Goal: Task Accomplishment & Management: Complete application form

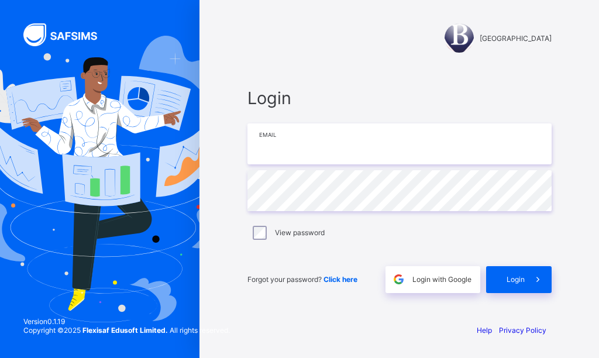
click at [264, 149] on input "email" at bounding box center [399, 143] width 304 height 41
type input "**********"
click at [381, 148] on input "**********" at bounding box center [399, 143] width 304 height 41
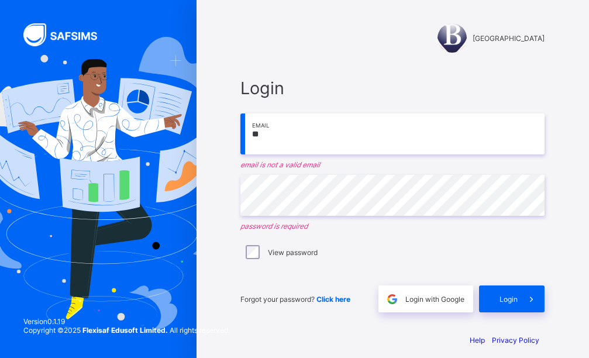
type input "*"
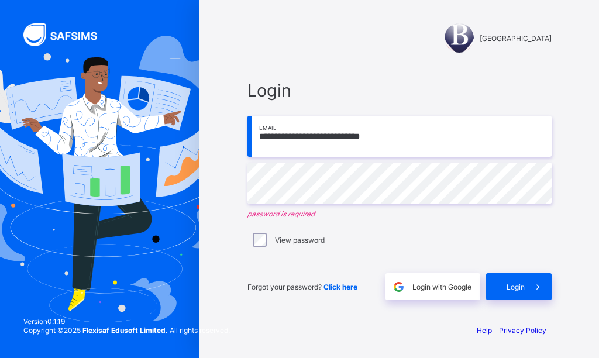
type input "**********"
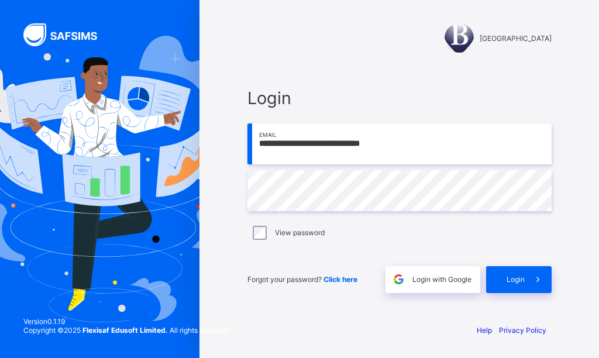
type input "**********"
click at [503, 279] on div "Login" at bounding box center [518, 279] width 65 height 27
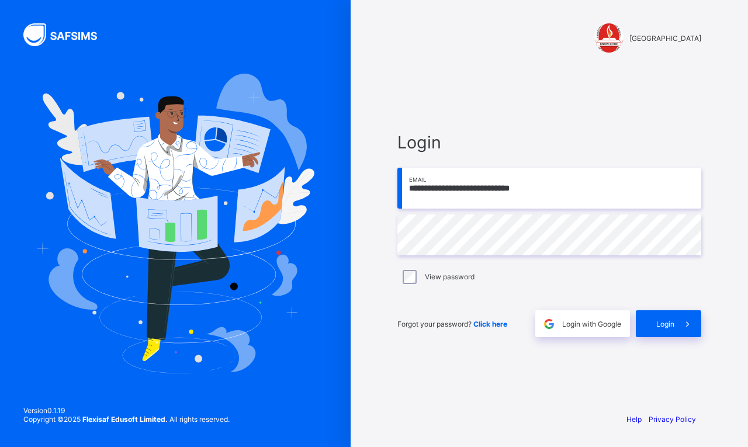
type input "**********"
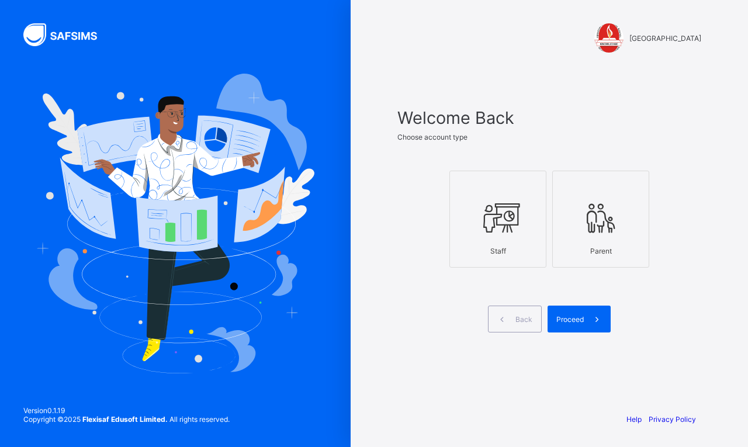
click at [489, 223] on icon at bounding box center [498, 218] width 41 height 35
click at [579, 320] on span "Proceed" at bounding box center [570, 319] width 27 height 9
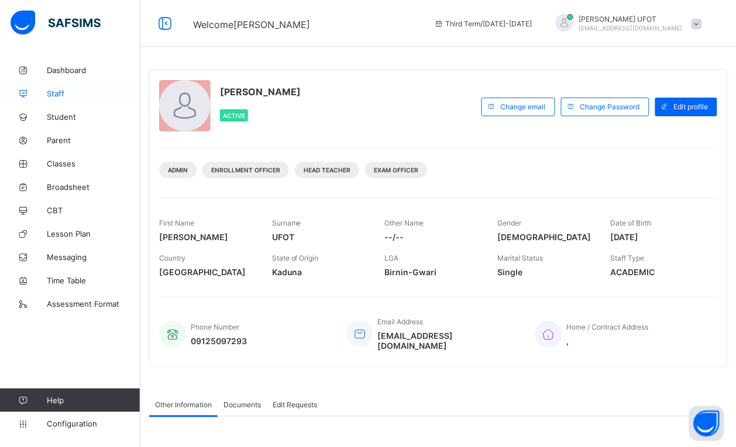
click at [99, 89] on span "Staff" at bounding box center [94, 93] width 94 height 9
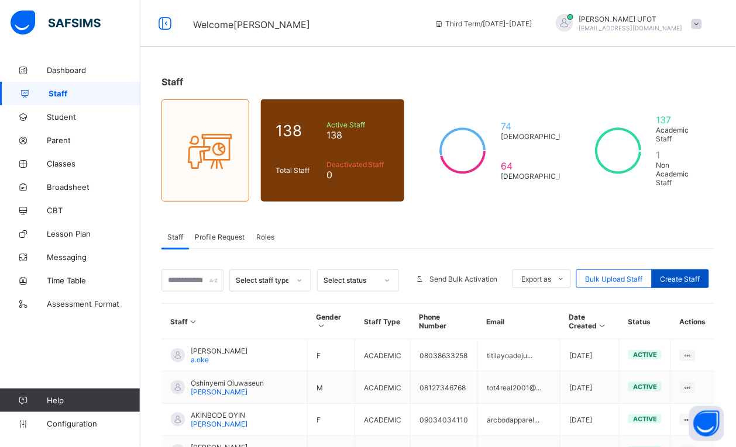
click at [693, 275] on span "Create Staff" at bounding box center [680, 279] width 40 height 9
select select "**"
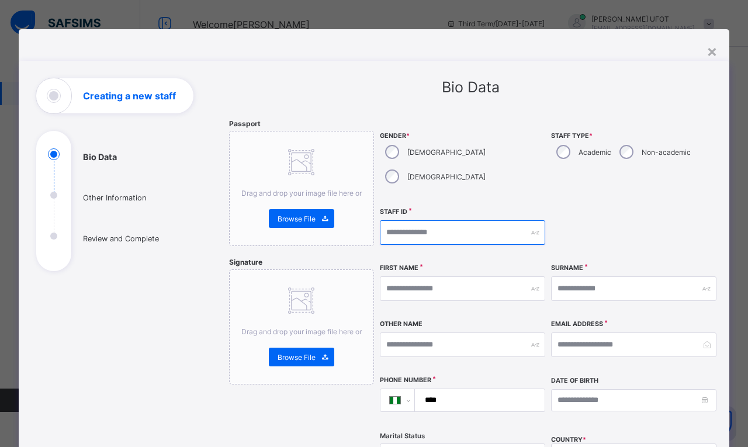
click at [472, 220] on input "text" at bounding box center [462, 232] width 165 height 25
type input "*"
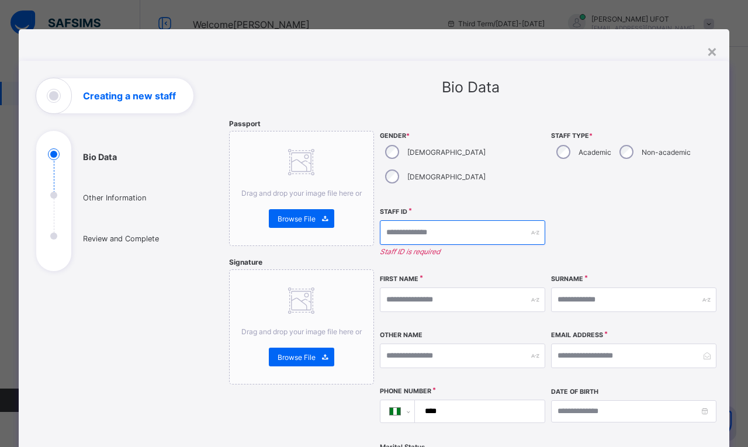
type input "*"
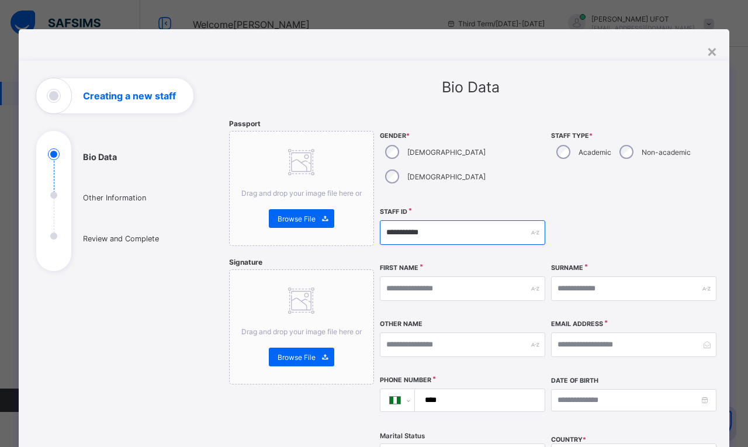
type input "**********"
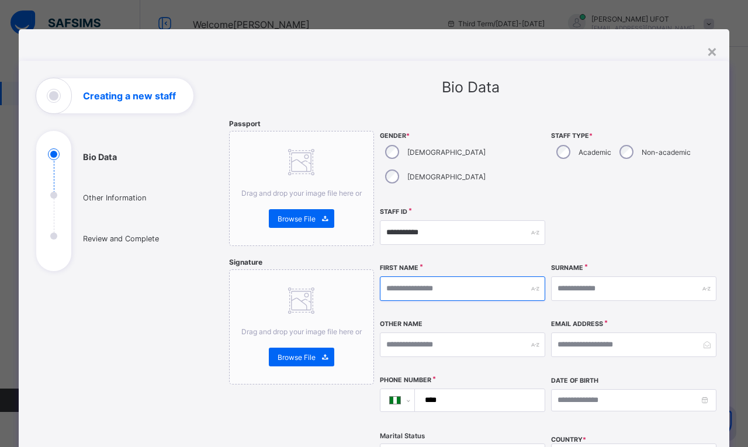
click at [451, 277] on input "text" at bounding box center [462, 289] width 165 height 25
type input "*"
type input "********"
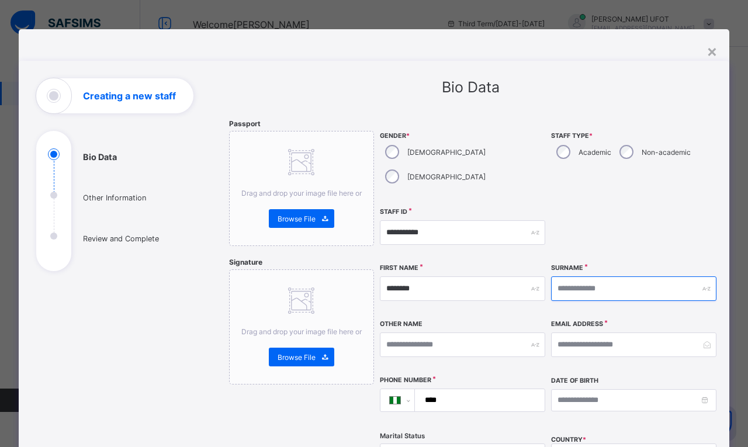
click at [592, 277] on input "text" at bounding box center [633, 289] width 165 height 25
type input "****"
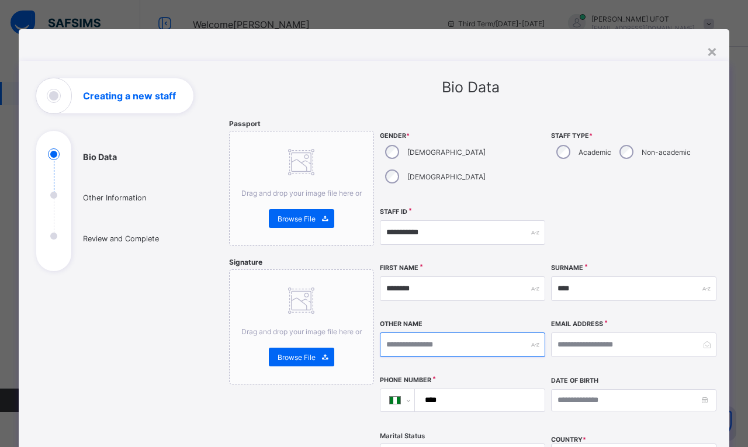
click at [463, 333] on input "text" at bounding box center [462, 345] width 165 height 25
type input "*"
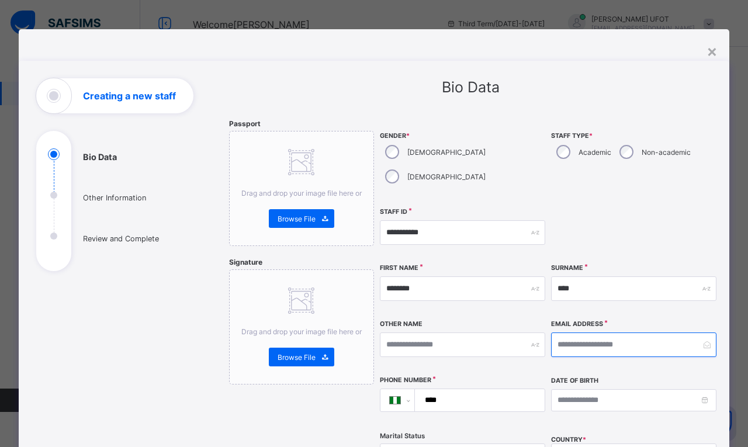
click at [563, 333] on input "email" at bounding box center [633, 345] width 165 height 25
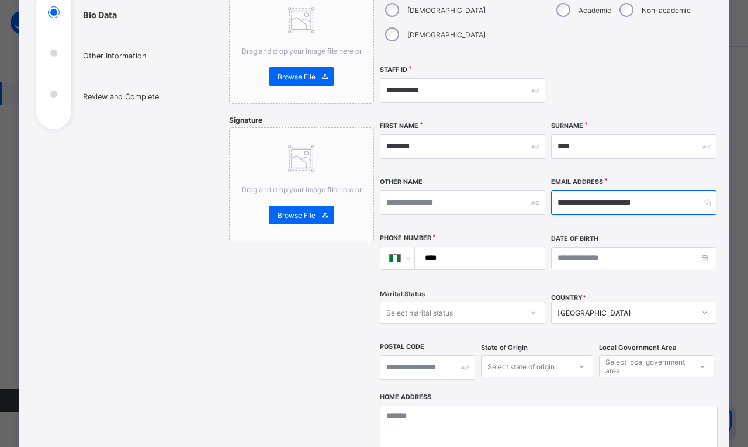
scroll to position [146, 0]
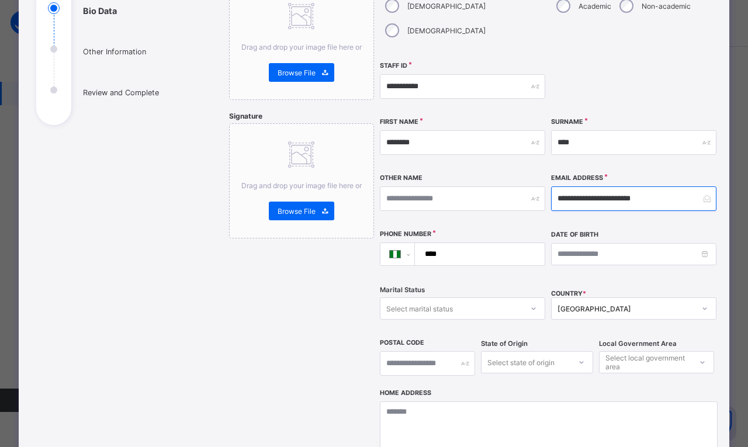
type input "**********"
click at [493, 243] on input "****" at bounding box center [478, 254] width 120 height 22
type input "**********"
click at [595, 298] on div "Nigeria" at bounding box center [633, 309] width 165 height 22
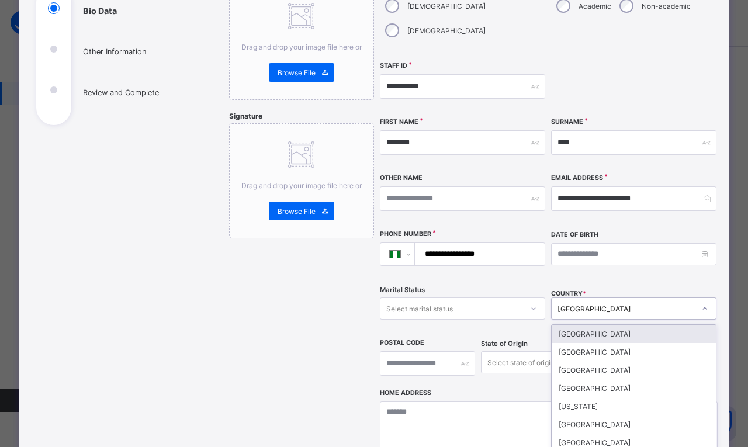
scroll to position [180, 0]
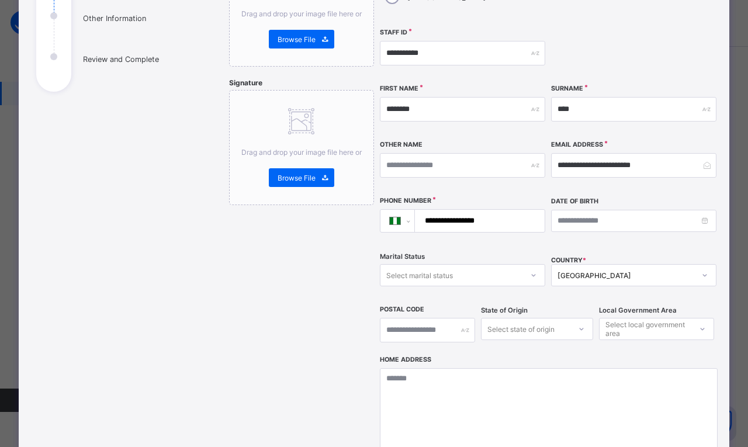
click at [344, 349] on div "Passport Drag and drop your image file here or Browse File Signature Drag and d…" at bounding box center [301, 251] width 145 height 623
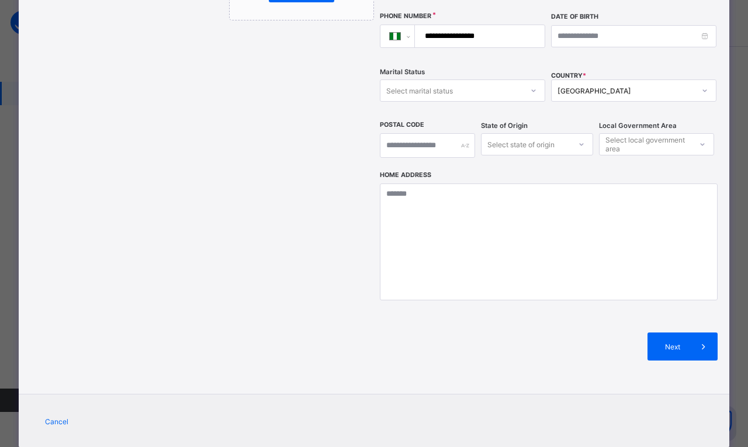
scroll to position [370, 0]
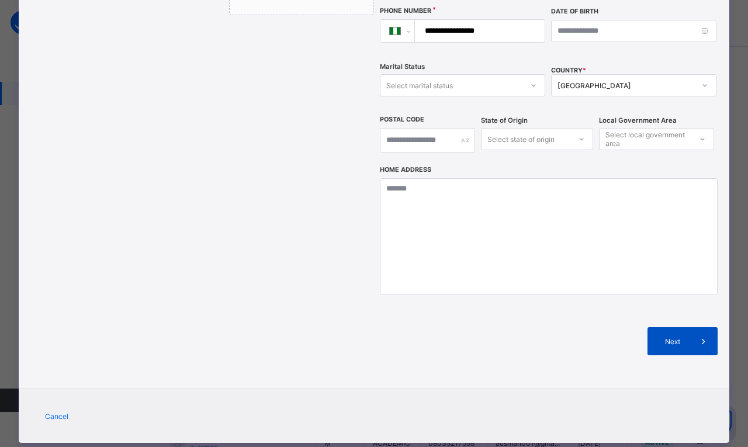
click at [671, 327] on div "Next" at bounding box center [683, 341] width 70 height 28
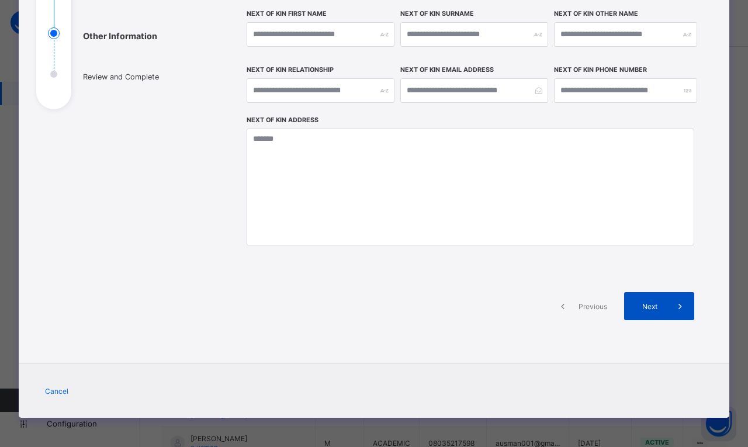
scroll to position [161, 0]
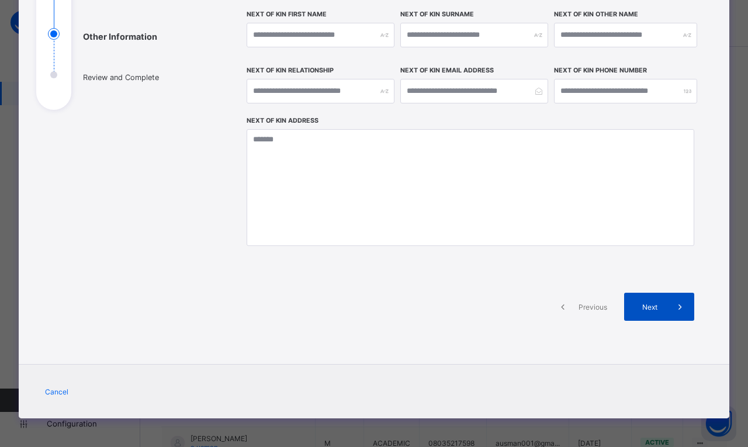
click at [663, 308] on span "Next" at bounding box center [649, 307] width 33 height 9
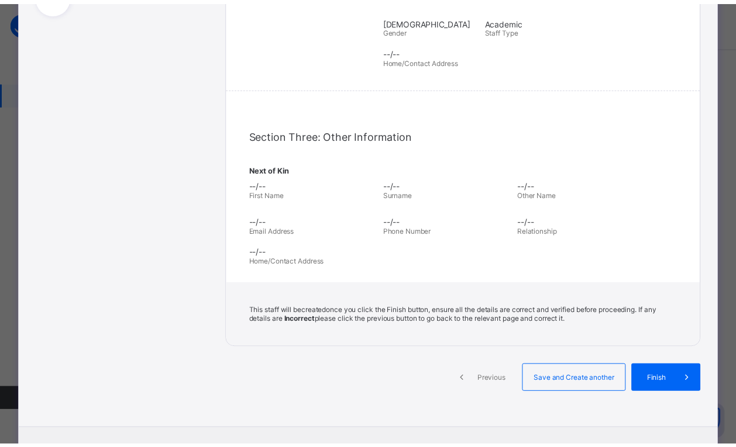
scroll to position [320, 0]
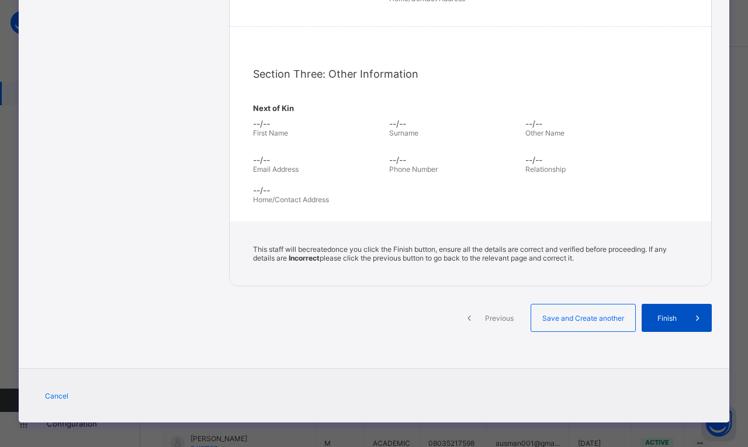
click at [674, 308] on div "Finish" at bounding box center [677, 318] width 70 height 28
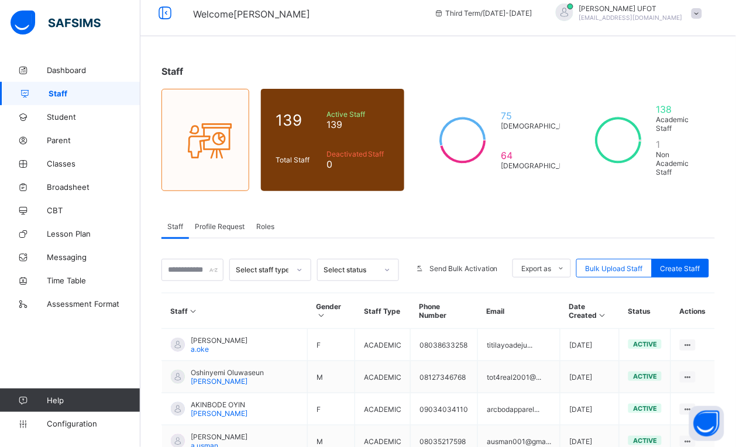
scroll to position [0, 0]
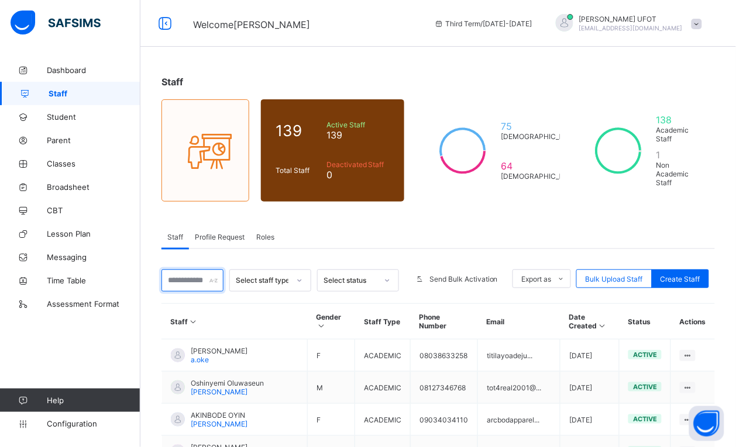
click at [196, 272] on input "text" at bounding box center [192, 281] width 62 height 22
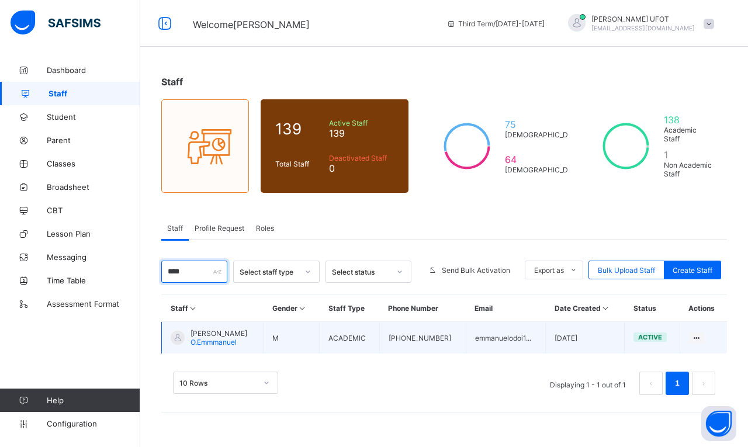
type input "****"
click at [268, 341] on td "M" at bounding box center [292, 338] width 56 height 32
click at [583, 337] on td "2025-09-16" at bounding box center [585, 338] width 79 height 32
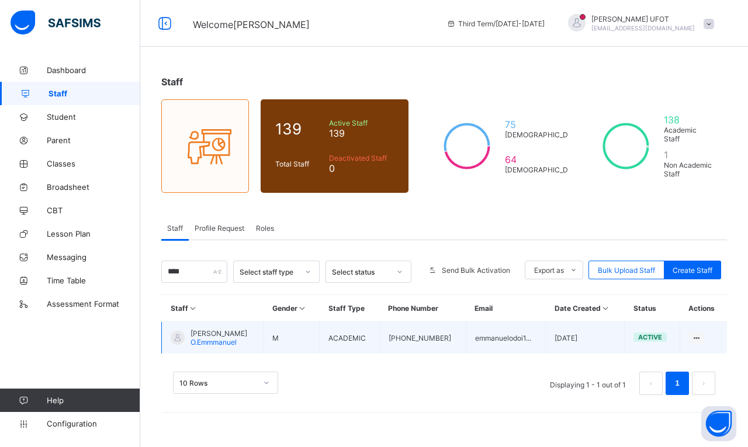
click at [316, 339] on td "M" at bounding box center [292, 338] width 56 height 32
click at [201, 339] on span "O.Emmmanuel" at bounding box center [214, 342] width 46 height 9
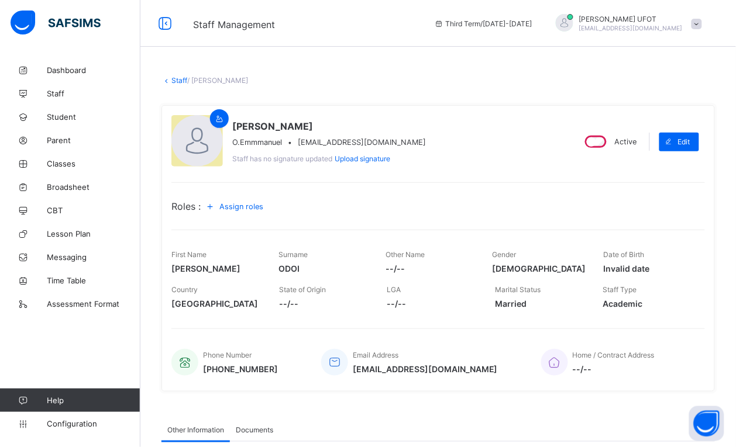
scroll to position [73, 0]
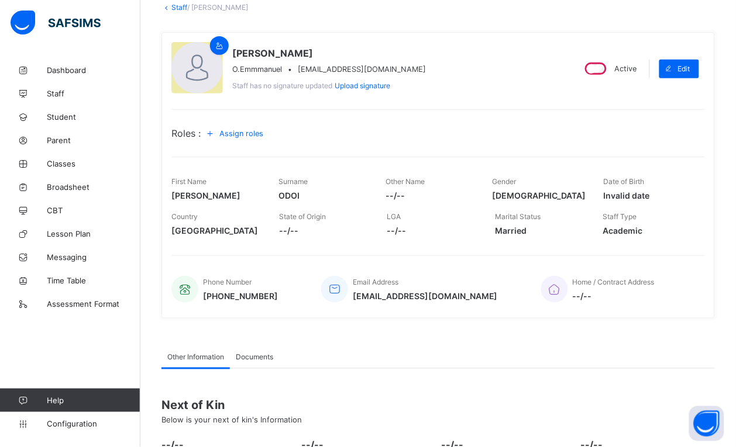
click at [260, 130] on span "Assign roles" at bounding box center [241, 133] width 44 height 9
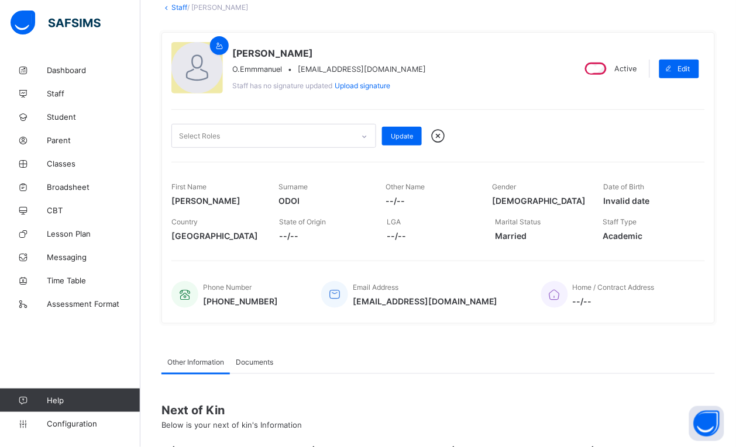
drag, startPoint x: 363, startPoint y: 127, endPoint x: 366, endPoint y: 140, distance: 13.3
click at [364, 135] on div at bounding box center [364, 136] width 20 height 19
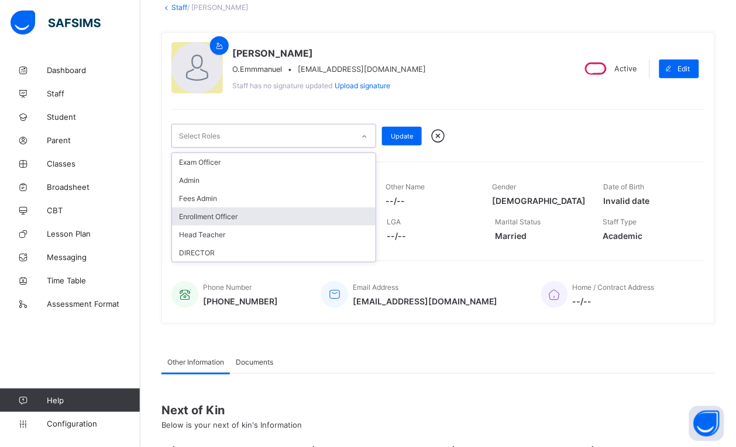
click at [270, 211] on div "Enrollment Officer" at bounding box center [273, 217] width 203 height 18
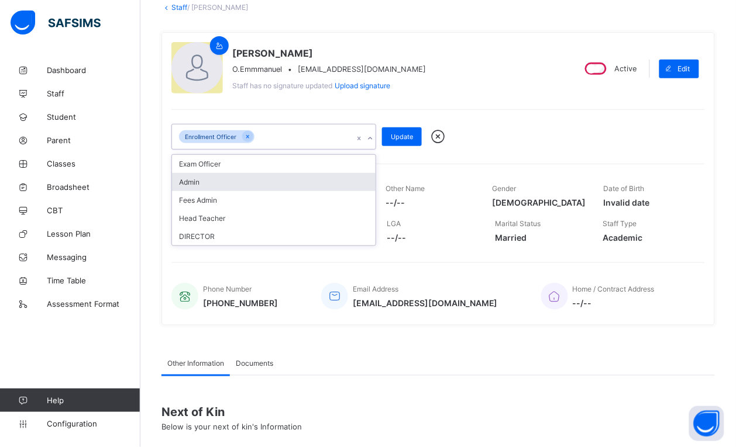
click at [270, 174] on div "Admin" at bounding box center [273, 182] width 203 height 18
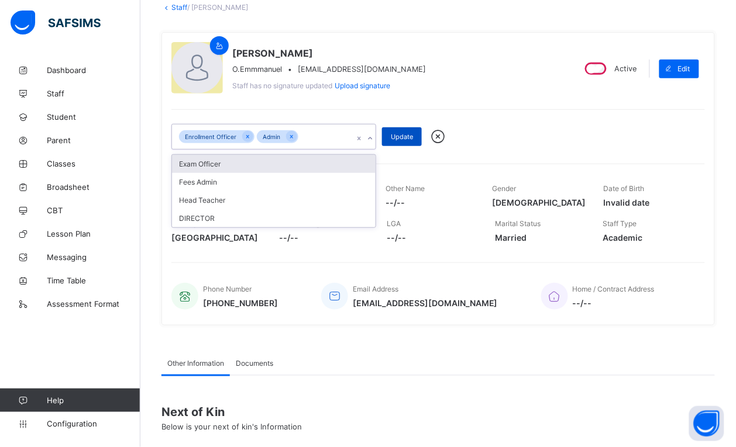
click at [401, 140] on div "Update" at bounding box center [402, 136] width 40 height 19
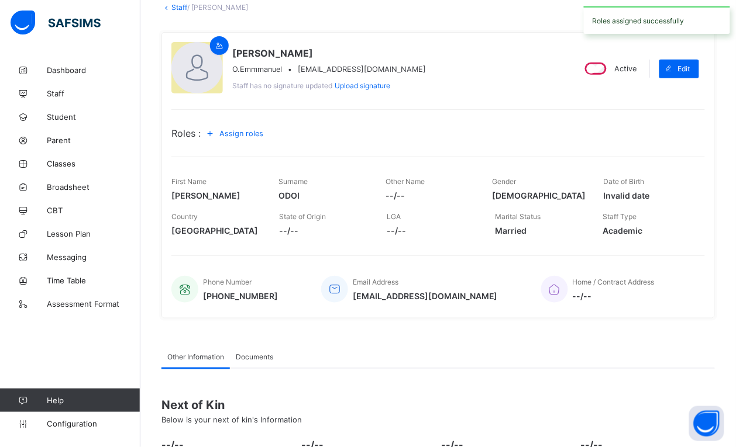
click at [244, 133] on span "Assign roles" at bounding box center [241, 133] width 44 height 9
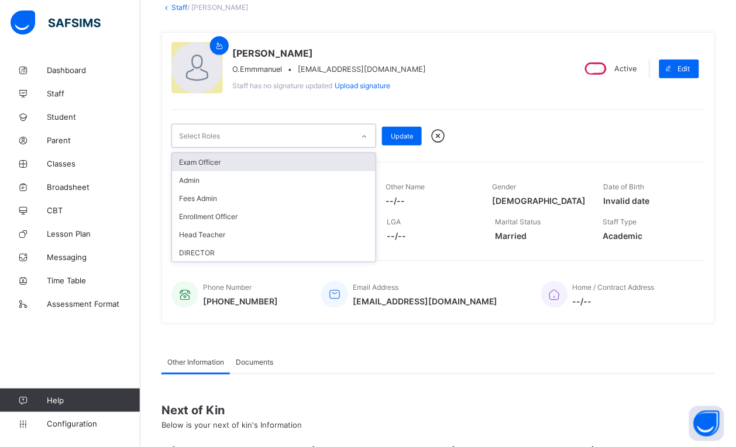
click at [363, 135] on icon at bounding box center [364, 137] width 7 height 12
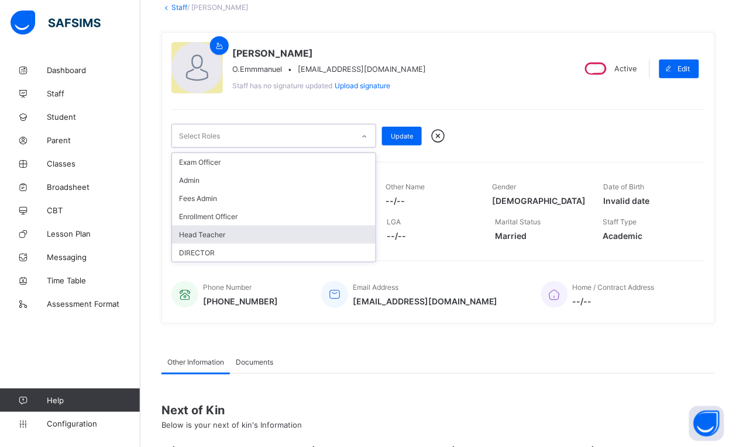
click at [275, 226] on div "Head Teacher" at bounding box center [273, 235] width 203 height 18
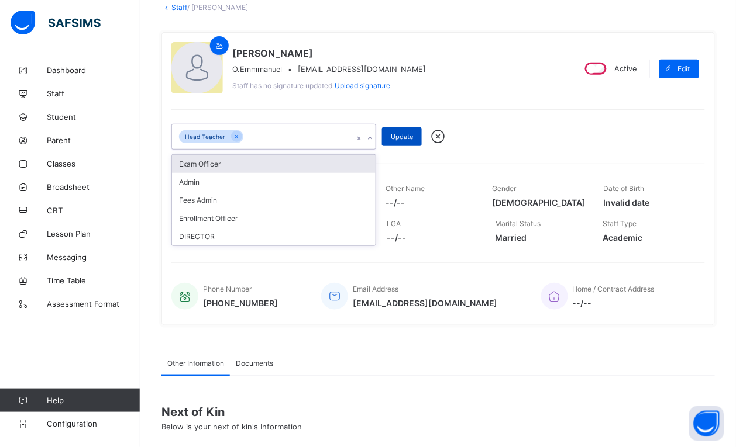
click at [399, 139] on span "Update" at bounding box center [402, 137] width 22 height 8
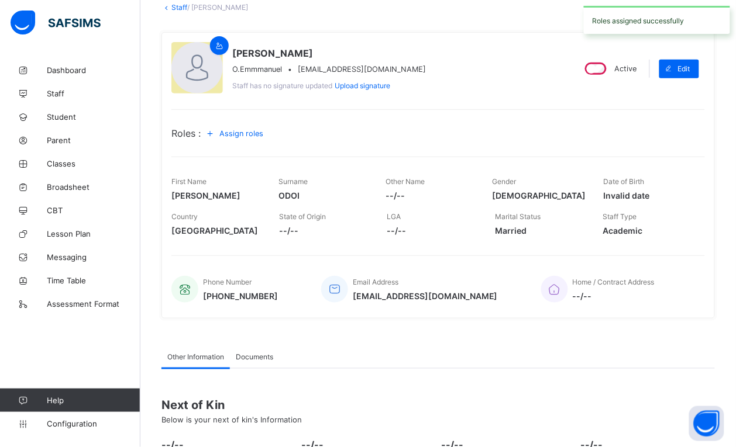
click at [251, 134] on span "Assign roles" at bounding box center [241, 133] width 44 height 9
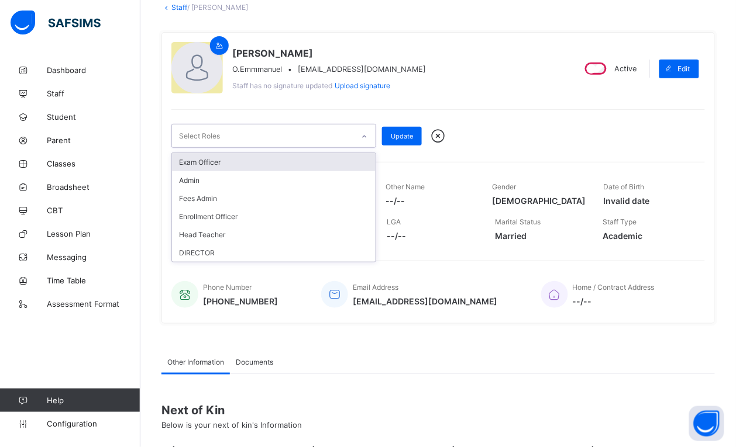
click at [367, 136] on icon at bounding box center [364, 137] width 7 height 12
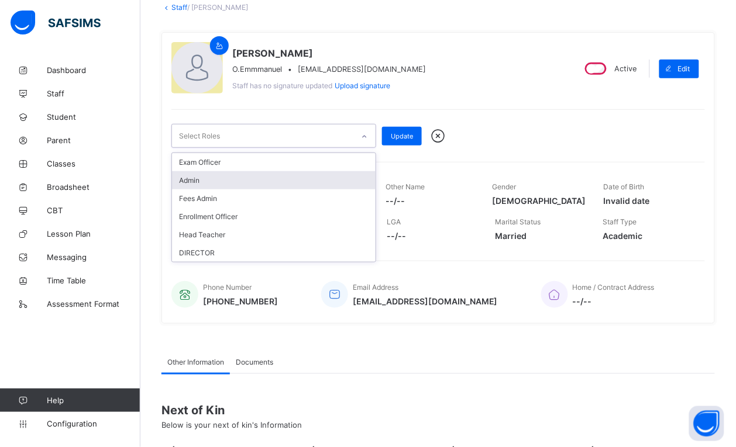
click at [356, 171] on div "Admin" at bounding box center [273, 180] width 203 height 18
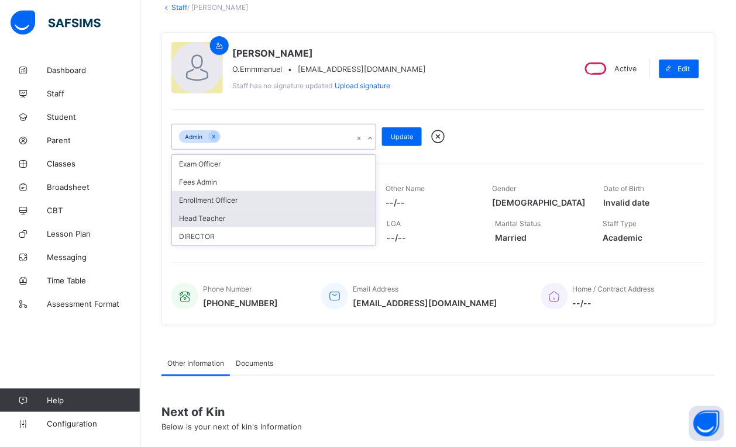
click at [312, 200] on div "Enrollment Officer" at bounding box center [273, 200] width 203 height 18
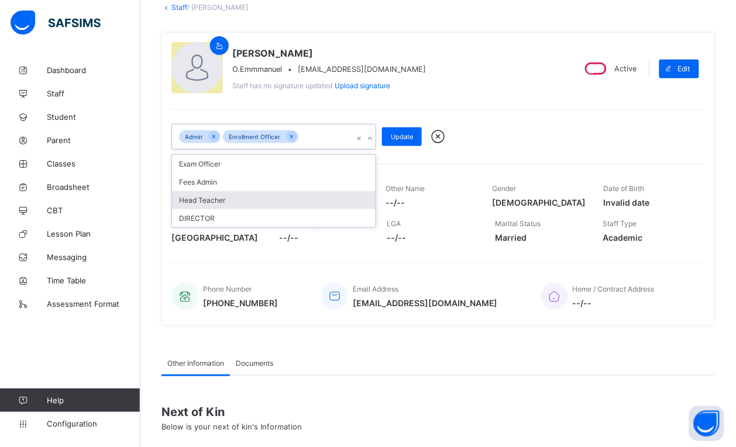
click at [303, 193] on div "Head Teacher" at bounding box center [273, 200] width 203 height 18
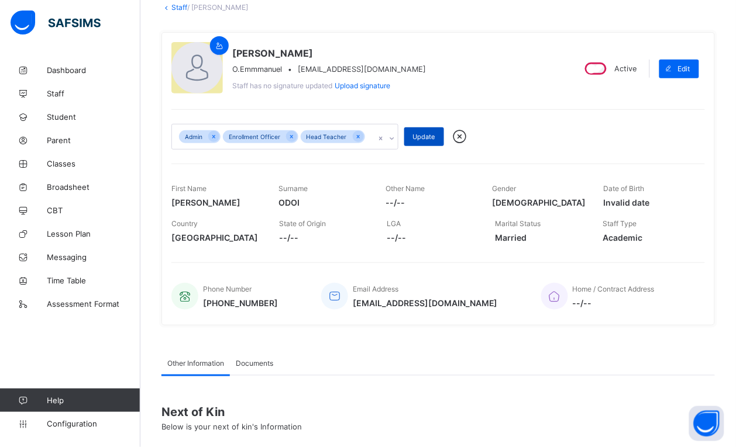
click at [415, 141] on span "Update" at bounding box center [424, 137] width 22 height 8
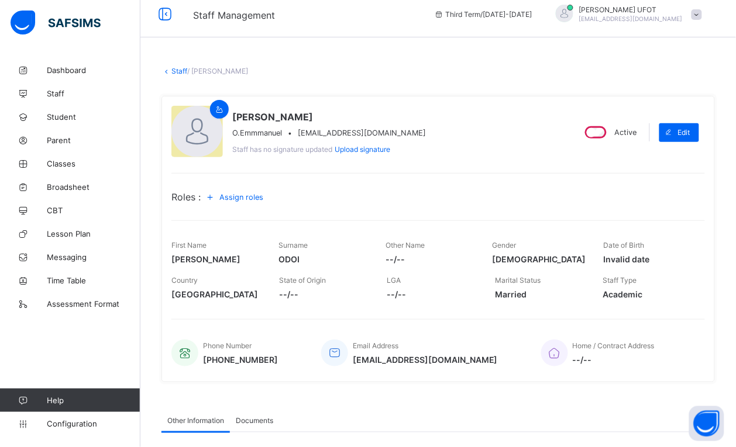
scroll to position [0, 0]
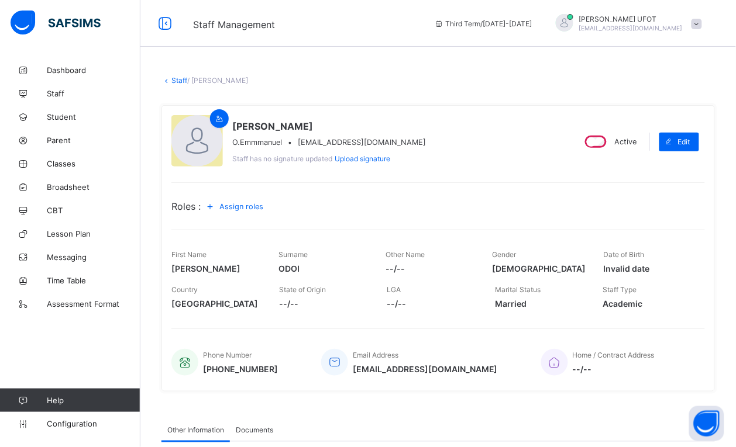
click at [702, 25] on span at bounding box center [696, 24] width 11 height 11
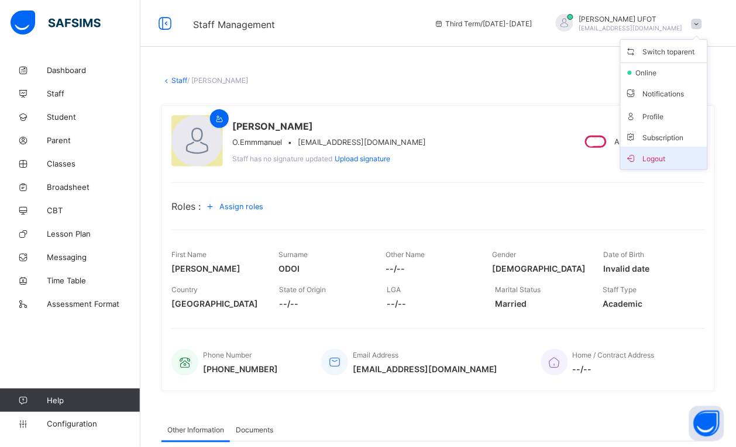
click at [679, 153] on span "Logout" at bounding box center [663, 157] width 77 height 13
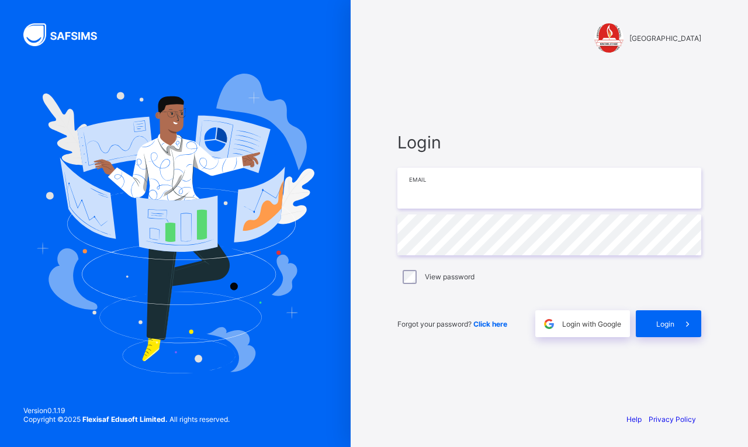
click at [425, 191] on input "email" at bounding box center [550, 188] width 304 height 41
type input "**********"
click at [675, 330] on span at bounding box center [688, 324] width 27 height 27
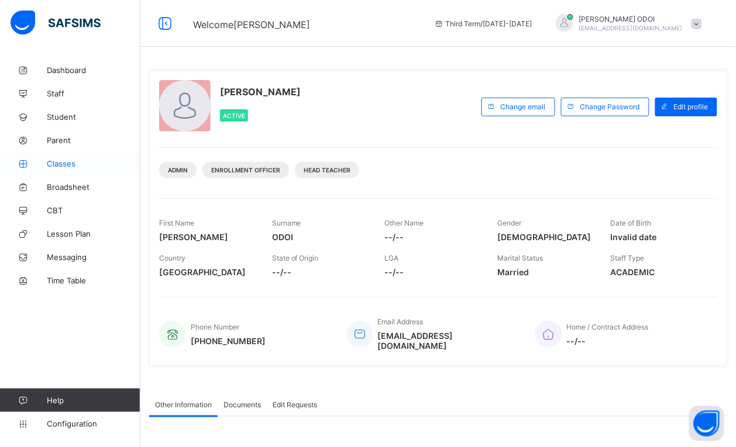
click at [68, 161] on span "Classes" at bounding box center [94, 163] width 94 height 9
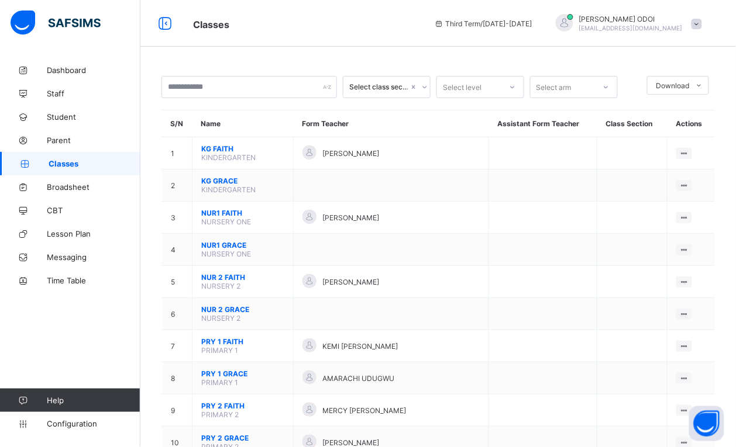
click at [702, 23] on span at bounding box center [696, 24] width 11 height 11
drag, startPoint x: 677, startPoint y: 136, endPoint x: 676, endPoint y: 130, distance: 6.5
click at [676, 134] on span "Logout" at bounding box center [663, 134] width 77 height 13
